Goal: Information Seeking & Learning: Check status

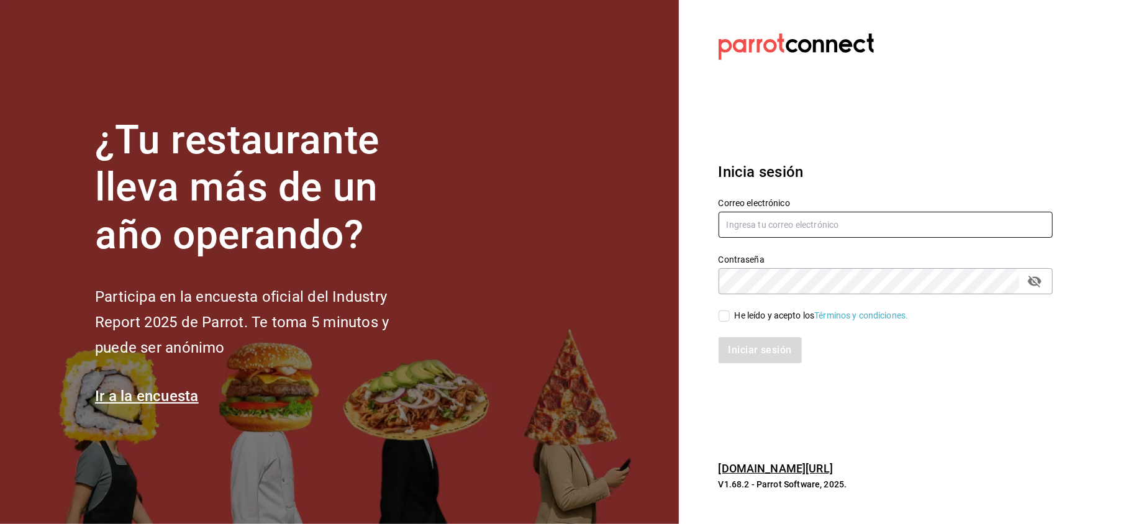
type input "janet.garcia_29@hotmail.com"
click at [727, 316] on input "He leído y acepto los Términos y condiciones." at bounding box center [724, 316] width 11 height 11
checkbox input "true"
click at [752, 348] on button "Iniciar sesión" at bounding box center [761, 350] width 84 height 26
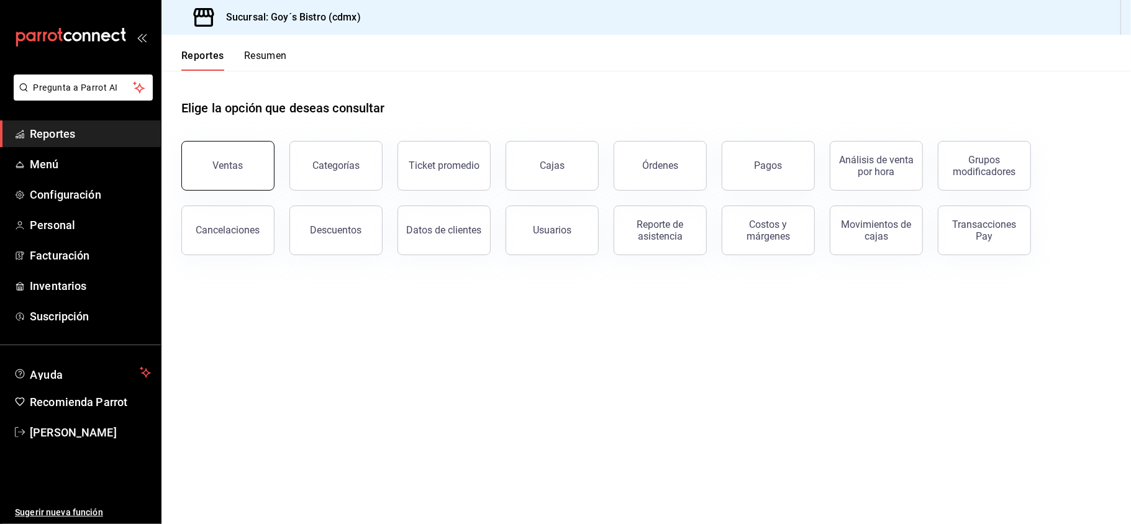
click at [234, 155] on button "Ventas" at bounding box center [227, 166] width 93 height 50
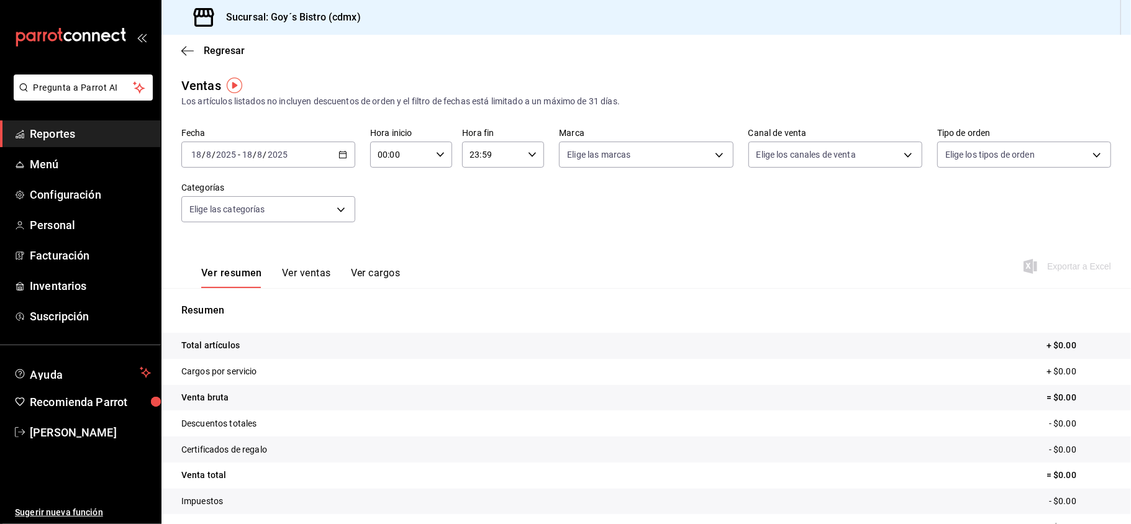
click at [77, 142] on link "Reportes" at bounding box center [80, 134] width 161 height 27
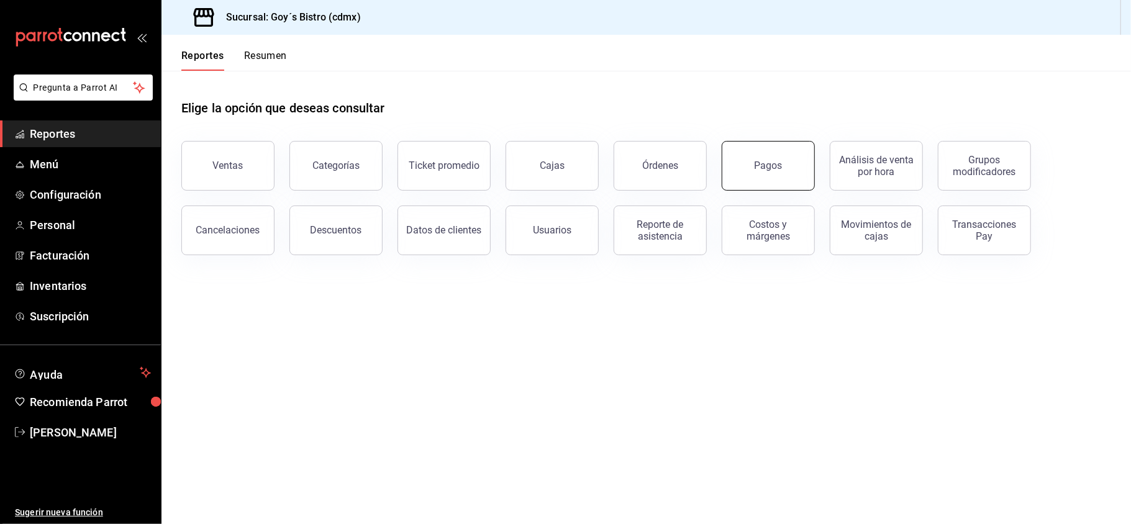
click at [767, 166] on div "Pagos" at bounding box center [769, 166] width 28 height 12
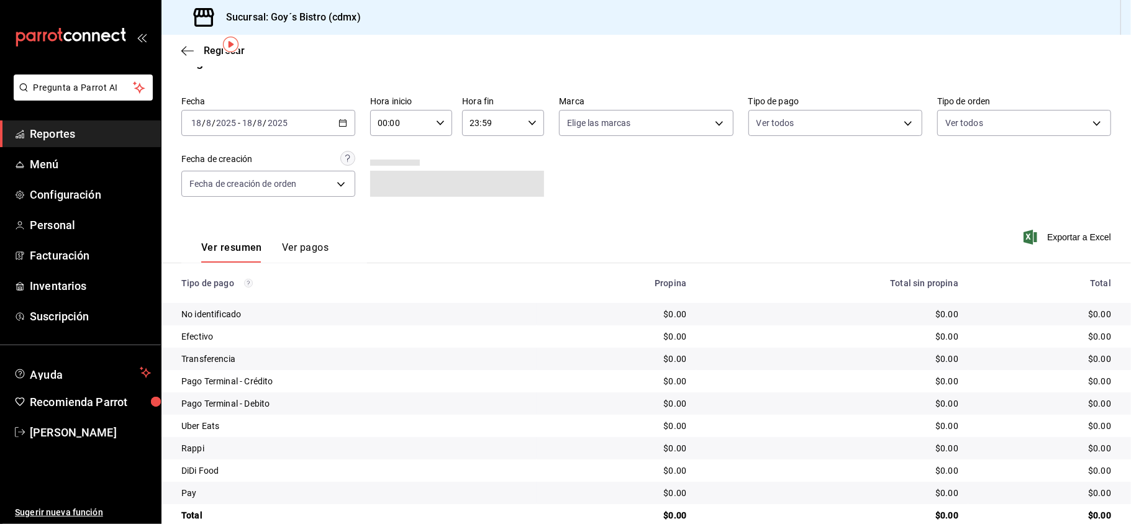
scroll to position [47, 0]
